Goal: Navigation & Orientation: Go to known website

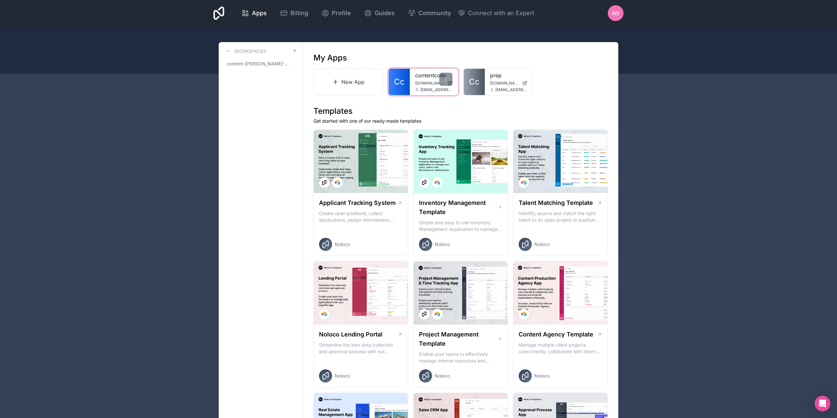
click at [398, 84] on span "Cc" at bounding box center [399, 82] width 11 height 11
click at [401, 82] on span "Cc" at bounding box center [399, 82] width 11 height 11
click at [399, 80] on span "Cc" at bounding box center [399, 82] width 11 height 11
